Goal: Use online tool/utility: Utilize a website feature to perform a specific function

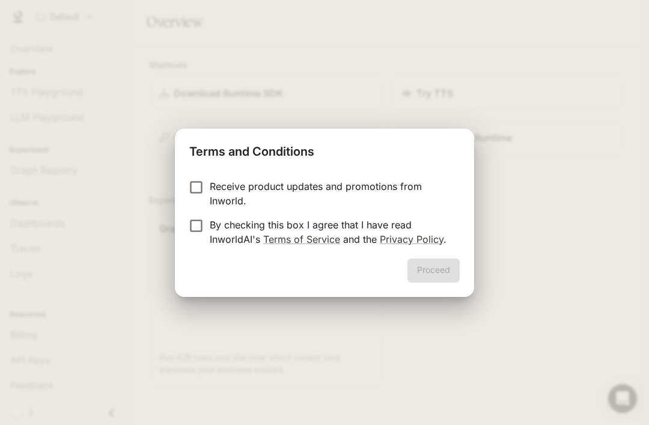
click at [479, 282] on div "Terms and Conditions Receive product updates and promotions from Inworld. By ch…" at bounding box center [324, 212] width 649 height 425
click at [442, 272] on button "Proceed" at bounding box center [434, 271] width 52 height 24
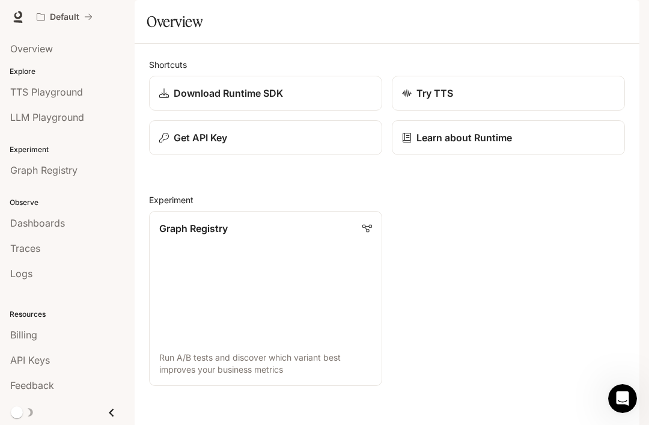
click at [24, 55] on span "Overview" at bounding box center [31, 48] width 43 height 14
click at [20, 48] on span "Overview" at bounding box center [31, 48] width 43 height 14
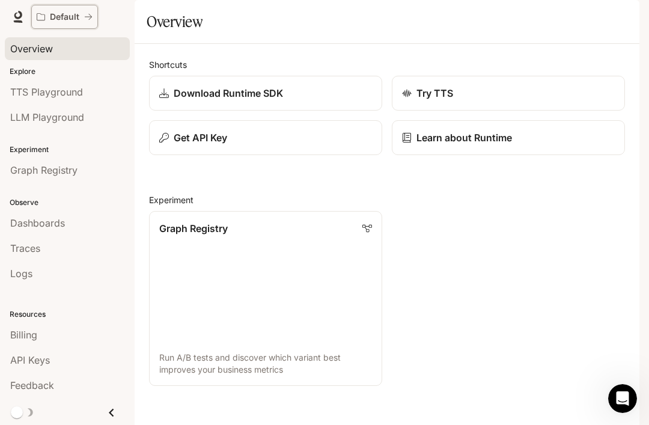
click at [54, 13] on p "Default" at bounding box center [64, 17] width 29 height 10
click at [63, 13] on p "Default" at bounding box center [64, 17] width 29 height 10
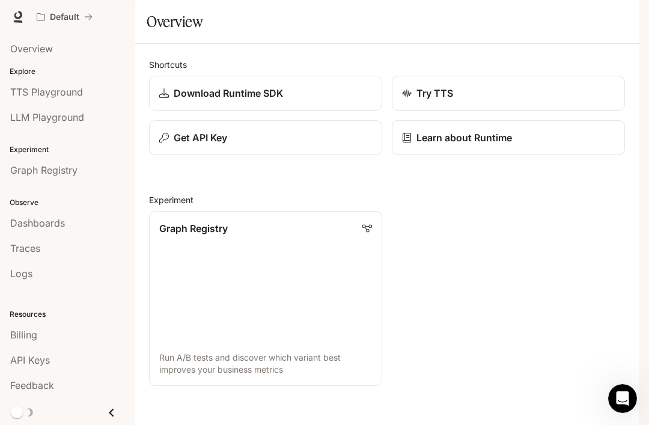
click at [628, 17] on img "button" at bounding box center [623, 16] width 17 height 17
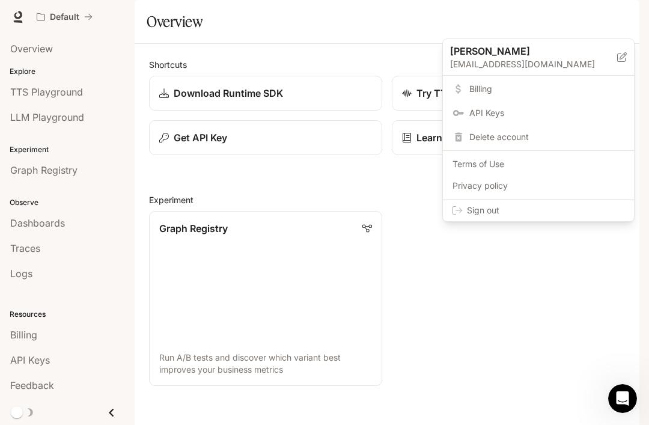
click at [626, 19] on div at bounding box center [324, 212] width 649 height 425
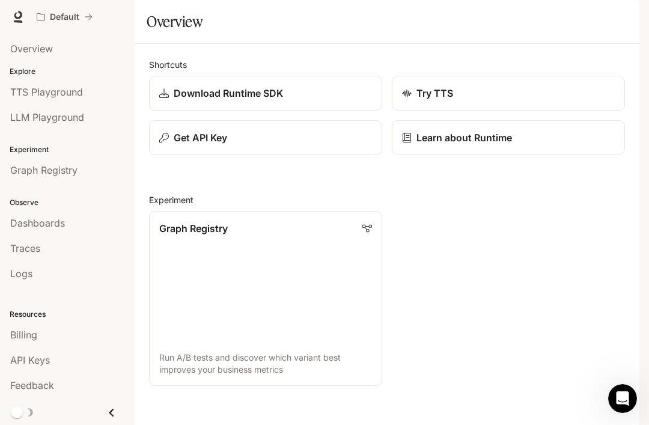
click at [627, 18] on img "button" at bounding box center [623, 16] width 17 height 17
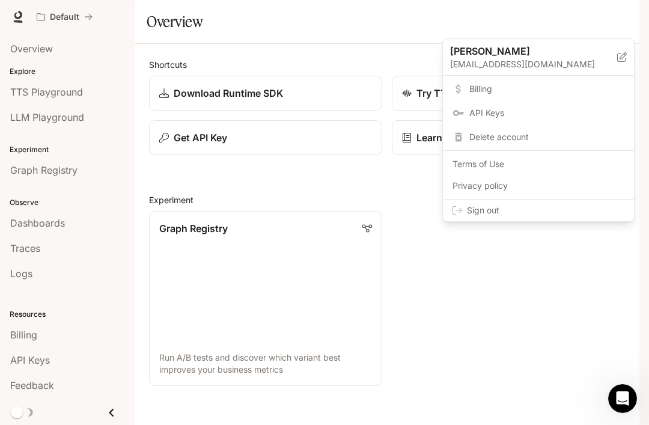
click at [518, 84] on span "Billing" at bounding box center [547, 89] width 155 height 12
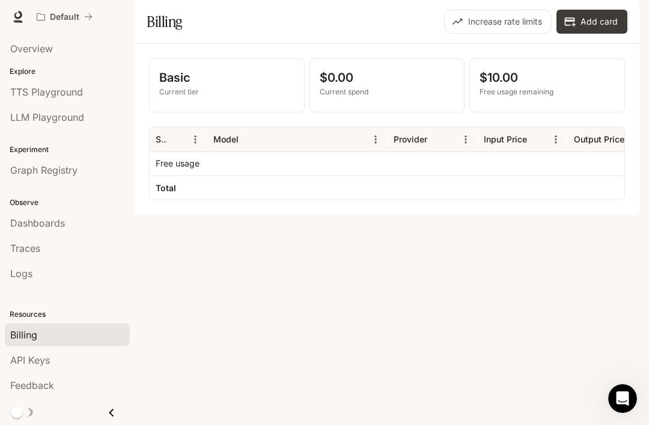
click at [537, 112] on div "$10.00 Free usage remaining" at bounding box center [547, 85] width 155 height 53
click at [562, 97] on p "Free usage remaining" at bounding box center [547, 92] width 135 height 11
click at [22, 84] on link "TTS Playground" at bounding box center [67, 92] width 125 height 23
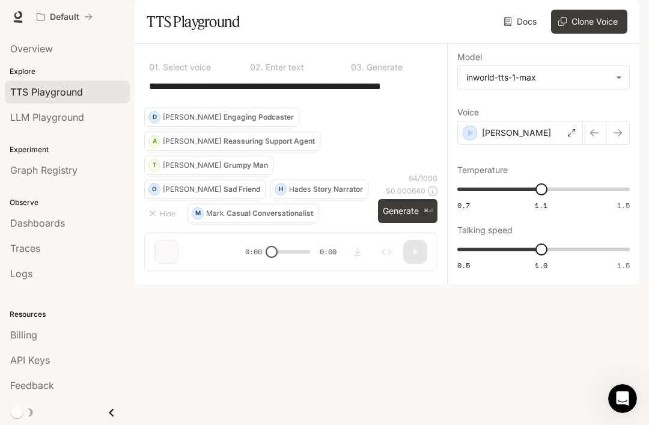
click at [509, 145] on div "[PERSON_NAME]" at bounding box center [521, 133] width 126 height 24
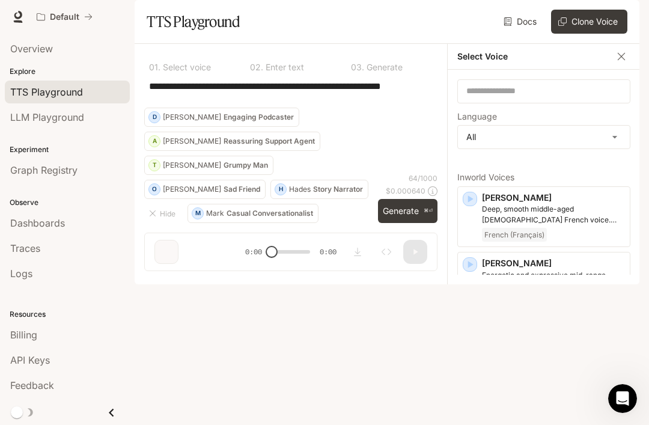
click at [420, 108] on div "**********" at bounding box center [290, 93] width 293 height 29
click at [610, 70] on div "Select Voice" at bounding box center [544, 57] width 192 height 26
click at [604, 70] on div "Select Voice" at bounding box center [544, 57] width 192 height 26
click at [618, 63] on icon "button" at bounding box center [622, 57] width 12 height 12
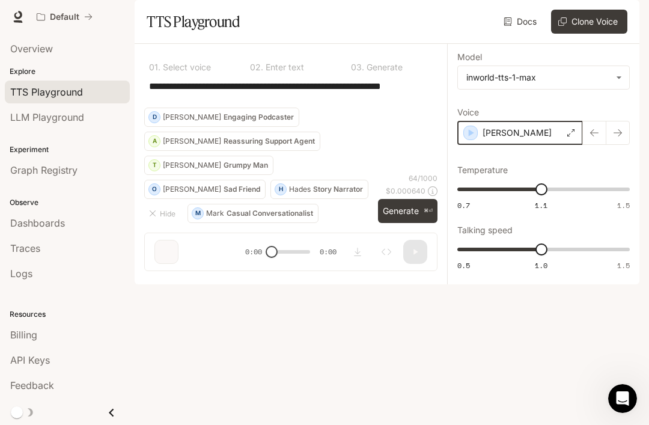
click at [471, 137] on icon "button" at bounding box center [471, 132] width 5 height 7
click at [576, 145] on div "[PERSON_NAME]" at bounding box center [521, 133] width 126 height 24
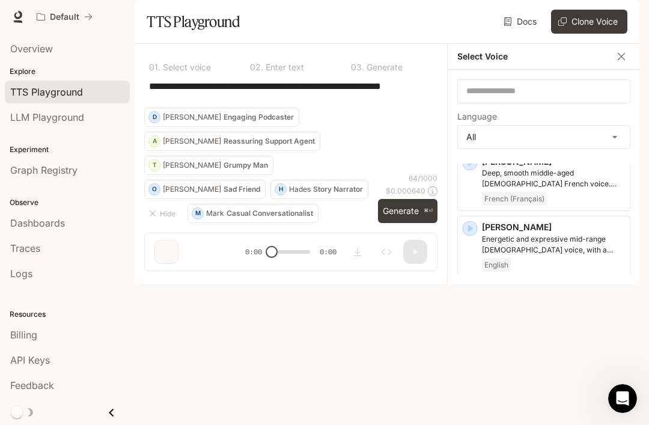
scroll to position [18, 0]
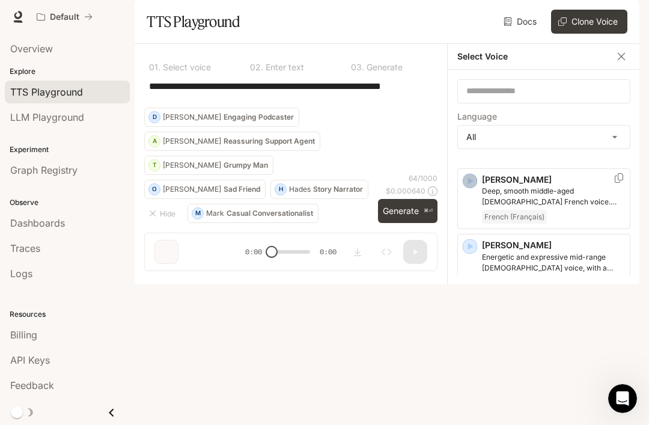
click at [473, 187] on icon "button" at bounding box center [470, 181] width 12 height 12
click at [466, 253] on icon "button" at bounding box center [470, 247] width 12 height 12
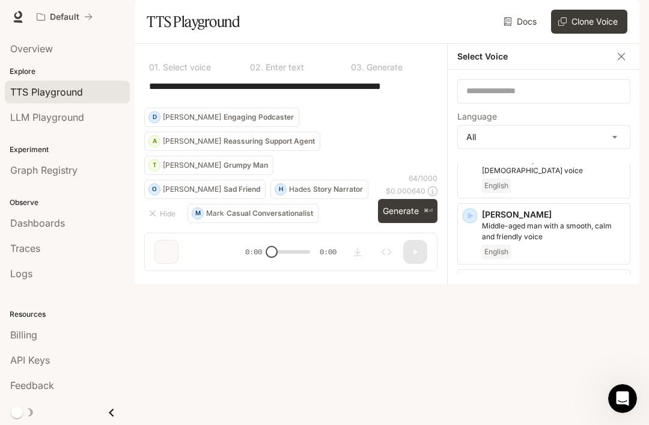
scroll to position [380, 0]
click at [475, 284] on icon "button" at bounding box center [470, 281] width 12 height 12
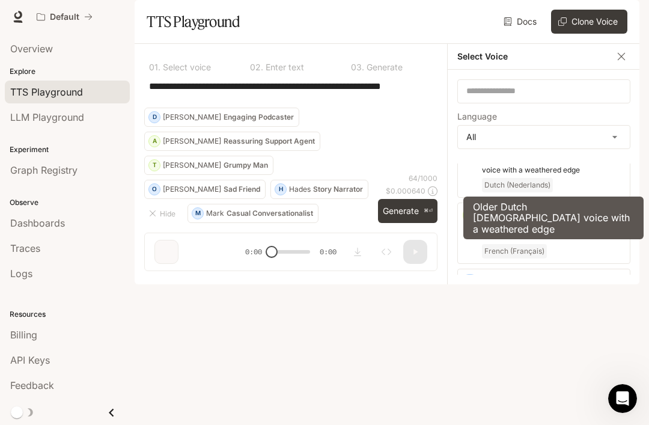
scroll to position [711, 0]
click at [630, 66] on button "button" at bounding box center [622, 57] width 18 height 18
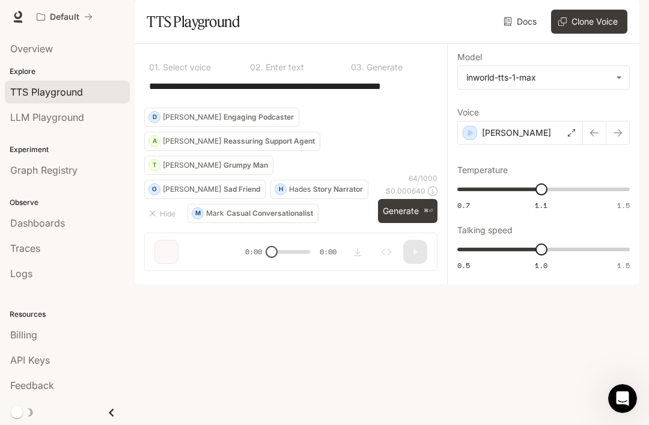
scroll to position [38, 0]
click at [372, 107] on textarea "**********" at bounding box center [291, 93] width 284 height 28
click at [162, 107] on textarea "**********" at bounding box center [291, 93] width 284 height 28
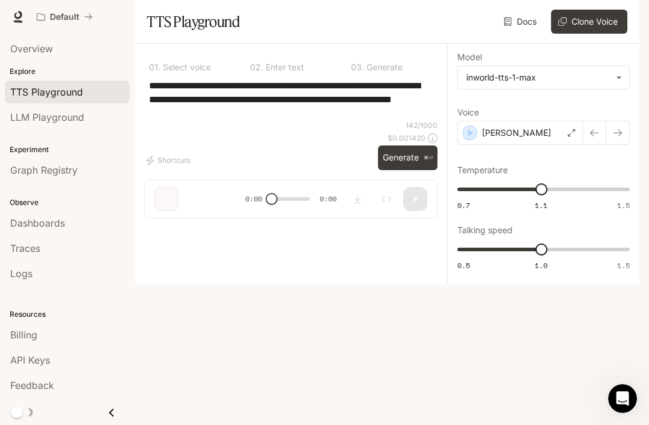
click at [350, 120] on textarea "**********" at bounding box center [291, 99] width 284 height 41
type textarea "**********"
click at [427, 162] on p "⌘⏎" at bounding box center [428, 158] width 9 height 7
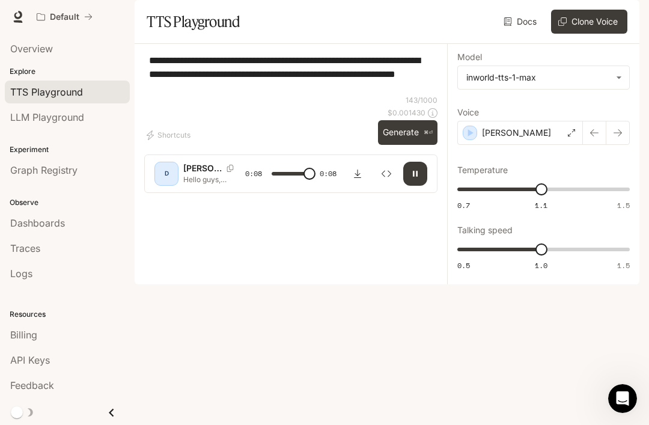
type input "*"
click at [437, 118] on icon at bounding box center [433, 113] width 10 height 10
click at [431, 145] on div "143 / 1000 $ 0.001430 Generate ⌘⏎" at bounding box center [408, 120] width 60 height 50
click at [434, 145] on div "143 / 1000 $ 0.001430 Generate ⌘⏎" at bounding box center [408, 120] width 60 height 50
click at [620, 16] on img "button" at bounding box center [623, 16] width 17 height 17
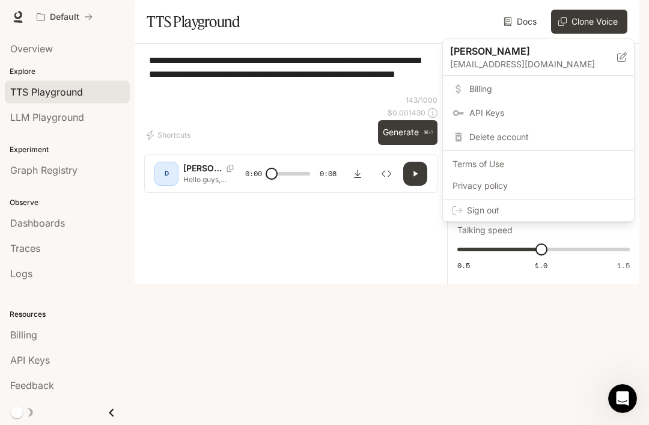
click at [511, 84] on span "Billing" at bounding box center [547, 89] width 155 height 12
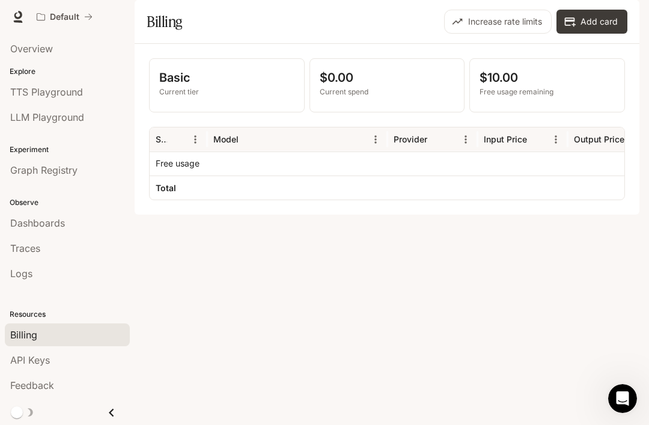
click at [499, 88] on div "Basic Current tier $0.00 Current spend $10.00 Free usage remaining Service Mode…" at bounding box center [387, 129] width 505 height 171
